Goal: Task Accomplishment & Management: Use online tool/utility

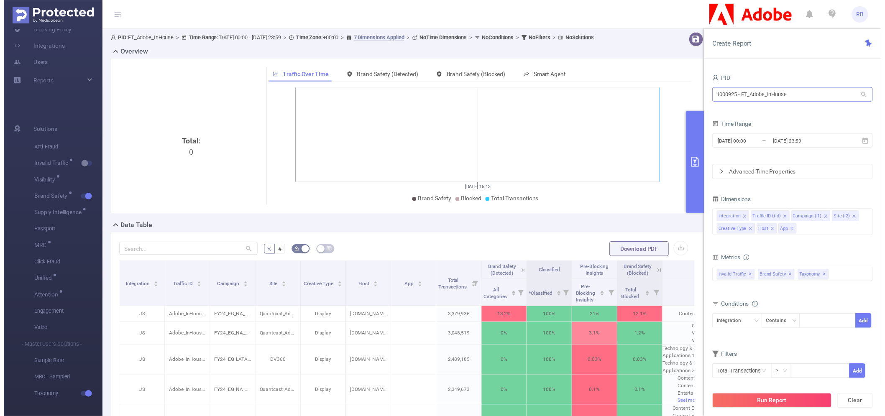
scroll to position [0, 122]
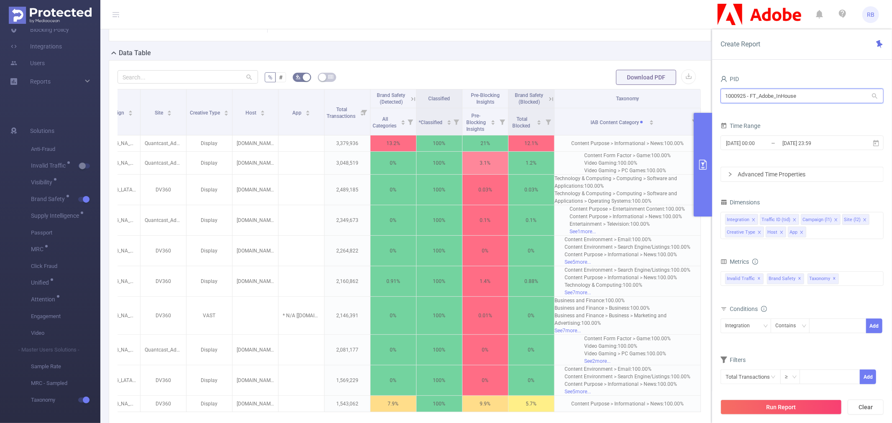
click at [759, 102] on input "1000925 - FT_Adobe_InHouse" at bounding box center [802, 96] width 163 height 15
click at [759, 101] on input "1000925 - FT_Adobe_InHouse" at bounding box center [802, 96] width 163 height 15
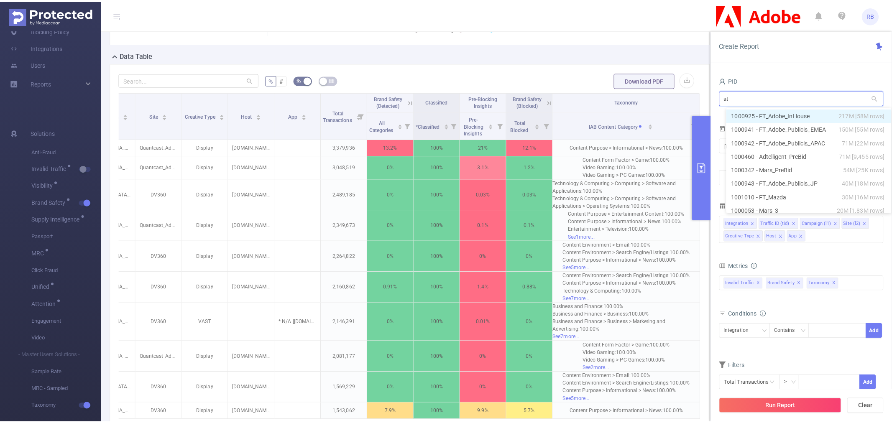
scroll to position [176, 0]
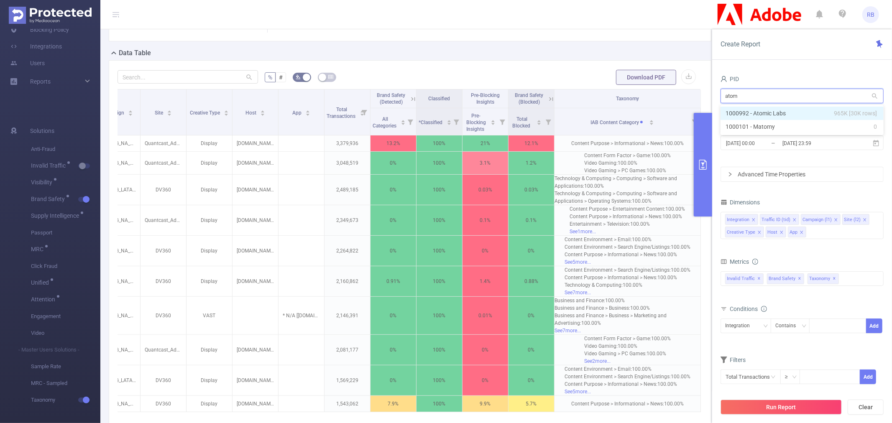
type input "atomi"
click at [760, 110] on li "1000992 - Atomic Labs 965K [30K rows]" at bounding box center [802, 113] width 163 height 13
click at [801, 233] on icon "icon: close" at bounding box center [801, 232] width 3 height 3
click at [782, 232] on icon "icon: close" at bounding box center [782, 232] width 4 height 4
click at [782, 232] on div "Integration Traffic ID (tid) Level 1 (l1) Level 2 (l2) Creative Type" at bounding box center [802, 225] width 163 height 27
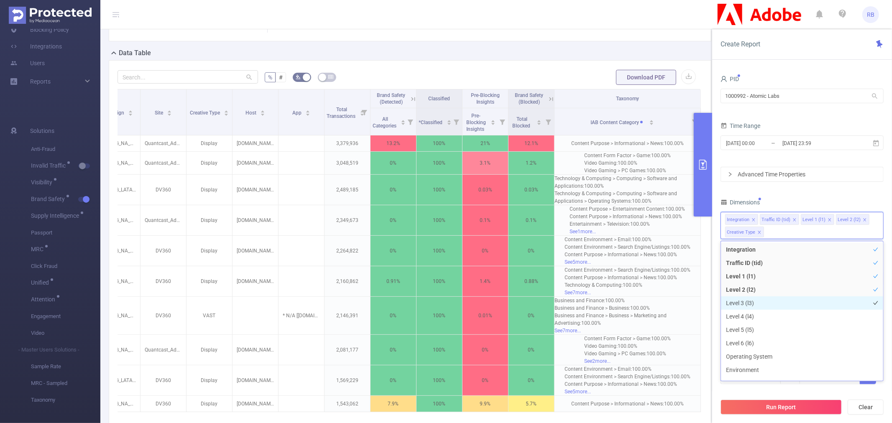
click at [778, 307] on li "Level 3 (l3)" at bounding box center [802, 303] width 162 height 13
click at [780, 320] on li "Level 4 (l4)" at bounding box center [802, 316] width 162 height 13
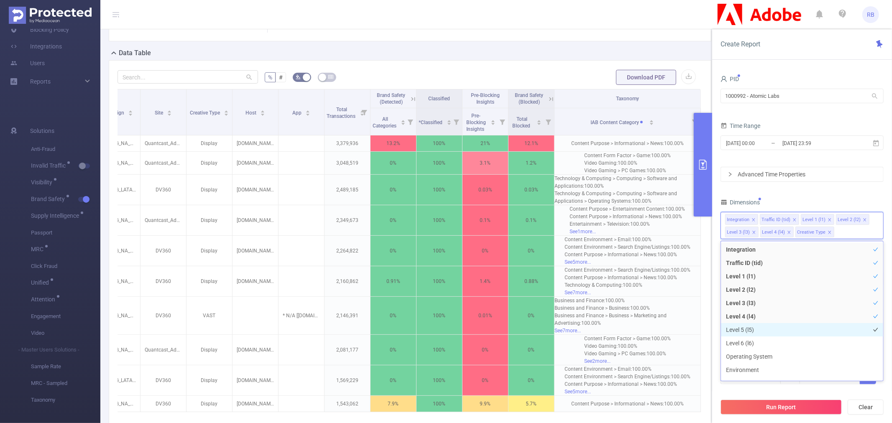
click at [786, 330] on li "Level 5 (l5)" at bounding box center [802, 329] width 162 height 13
click at [783, 310] on li "Level 4 (l4)" at bounding box center [802, 316] width 162 height 13
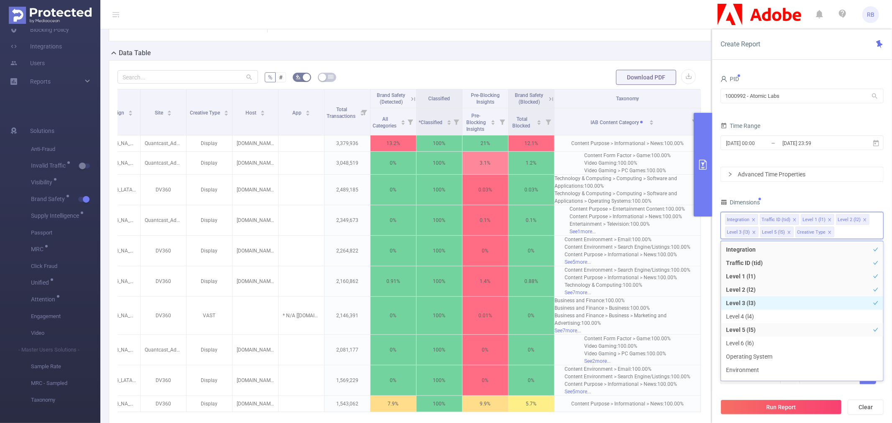
click at [783, 298] on li "Level 3 (l3)" at bounding box center [802, 303] width 162 height 13
click at [783, 287] on li "Level 2 (l2)" at bounding box center [802, 289] width 162 height 13
click at [804, 235] on div "Integration Traffic ID (tid) Level 1 (l1) Level 5 (l5) Creative Type" at bounding box center [802, 225] width 163 height 27
click at [759, 233] on icon "icon: close" at bounding box center [760, 232] width 4 height 4
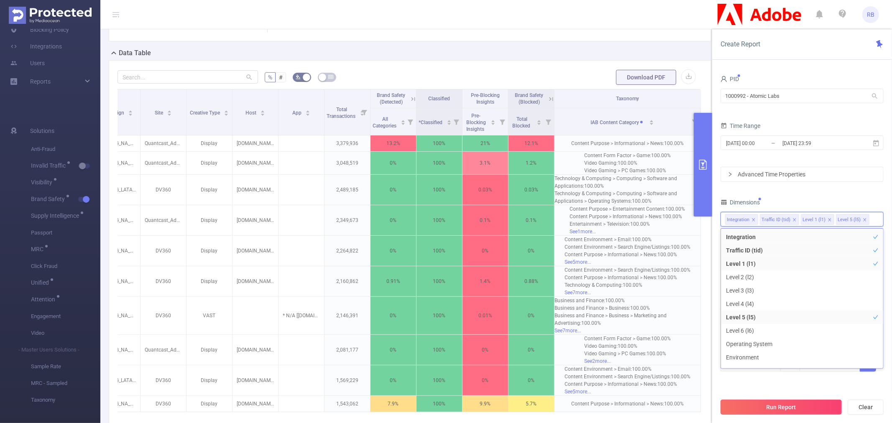
click at [772, 401] on button "Run Report" at bounding box center [781, 407] width 121 height 15
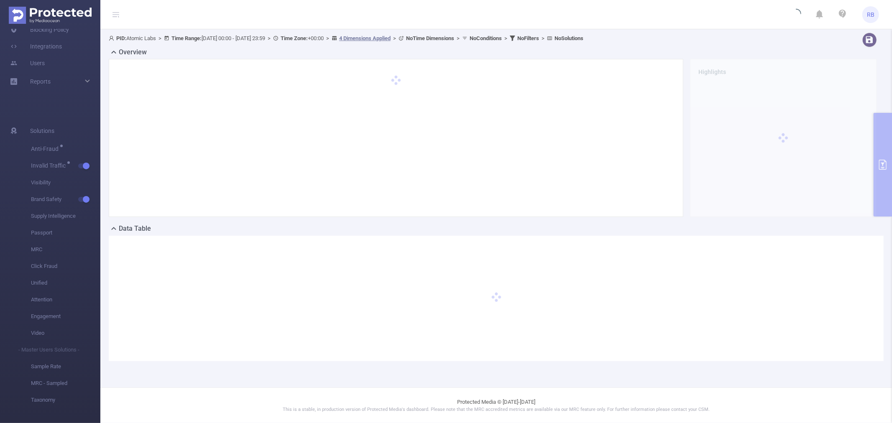
scroll to position [0, 0]
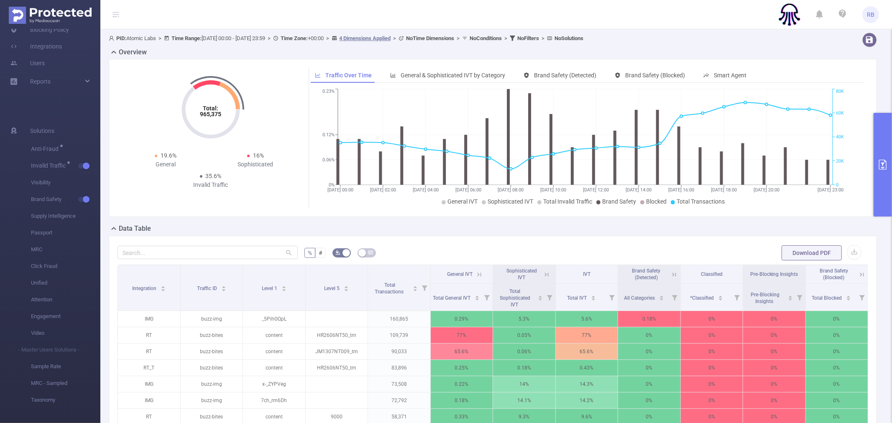
scroll to position [186, 0]
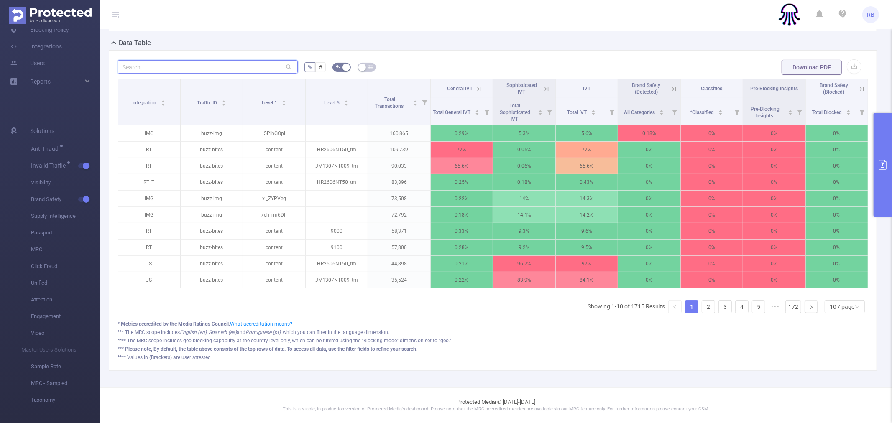
click at [218, 64] on input "text" at bounding box center [208, 66] width 180 height 13
paste input "9005"
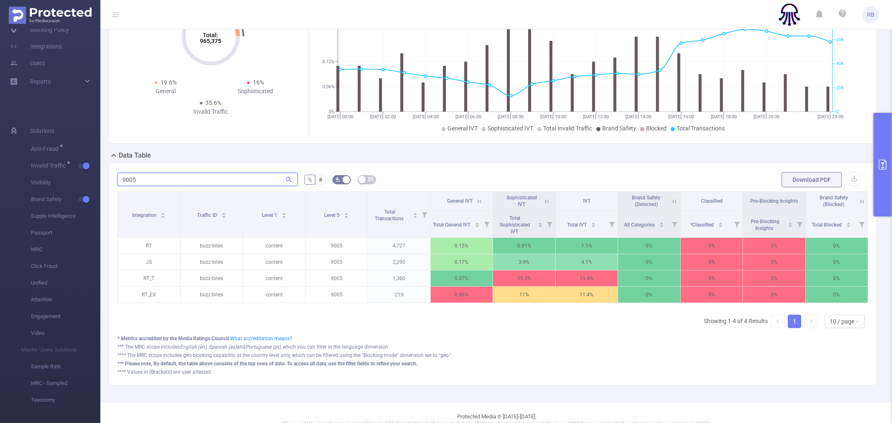
scroll to position [95, 0]
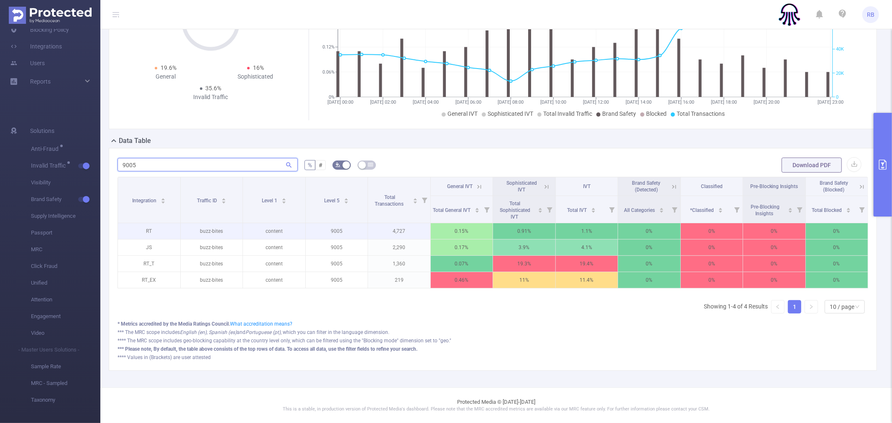
type input "9005"
drag, startPoint x: 383, startPoint y: 219, endPoint x: 361, endPoint y: 223, distance: 22.2
click at [361, 223] on p "9005" at bounding box center [337, 231] width 62 height 16
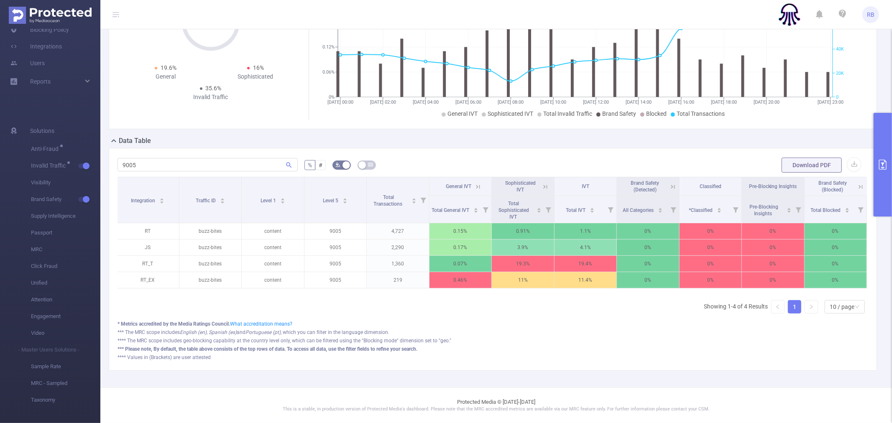
click at [881, 165] on icon "primary" at bounding box center [883, 165] width 10 height 10
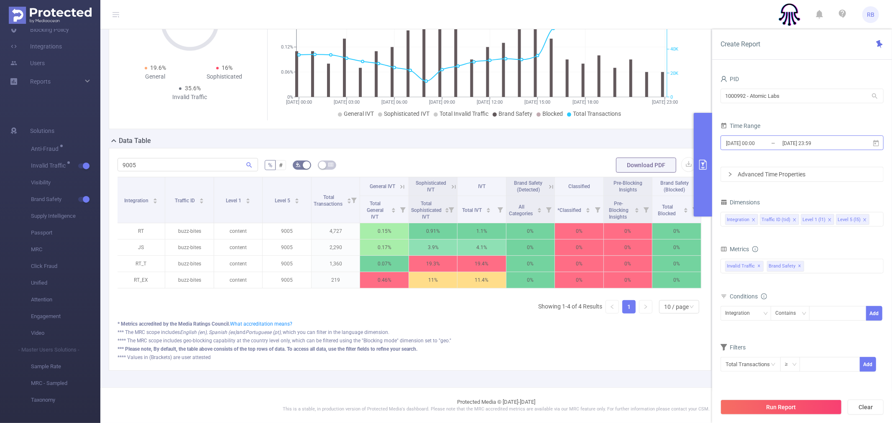
click at [782, 146] on input "[DATE] 23:59" at bounding box center [816, 143] width 68 height 11
drag, startPoint x: 390, startPoint y: 350, endPoint x: 391, endPoint y: 344, distance: 5.9
click at [390, 348] on div "*** Please note, By default, the table above consists of the top rows of data. …" at bounding box center [410, 350] width 585 height 8
